Goal: Task Accomplishment & Management: Manage account settings

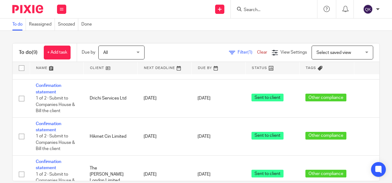
scroll to position [62, 0]
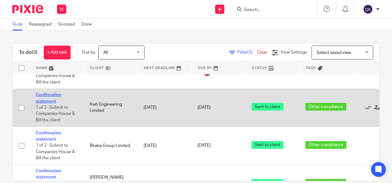
drag, startPoint x: 102, startPoint y: 106, endPoint x: 44, endPoint y: 95, distance: 59.4
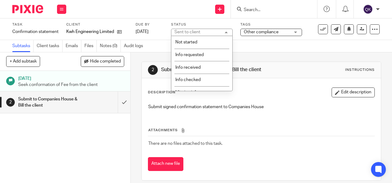
scroll to position [126, 0]
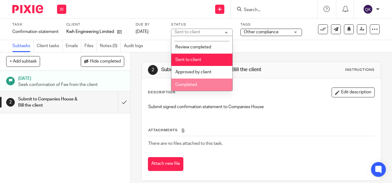
click at [196, 82] on li "Completed" at bounding box center [201, 85] width 61 height 13
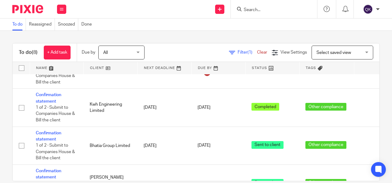
scroll to position [62, 43]
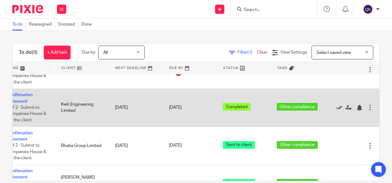
click at [336, 107] on icon at bounding box center [339, 108] width 6 height 6
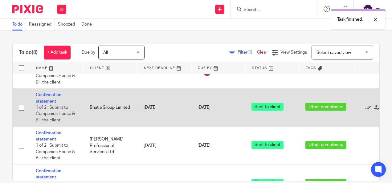
scroll to position [0, 0]
